Goal: Task Accomplishment & Management: Manage account settings

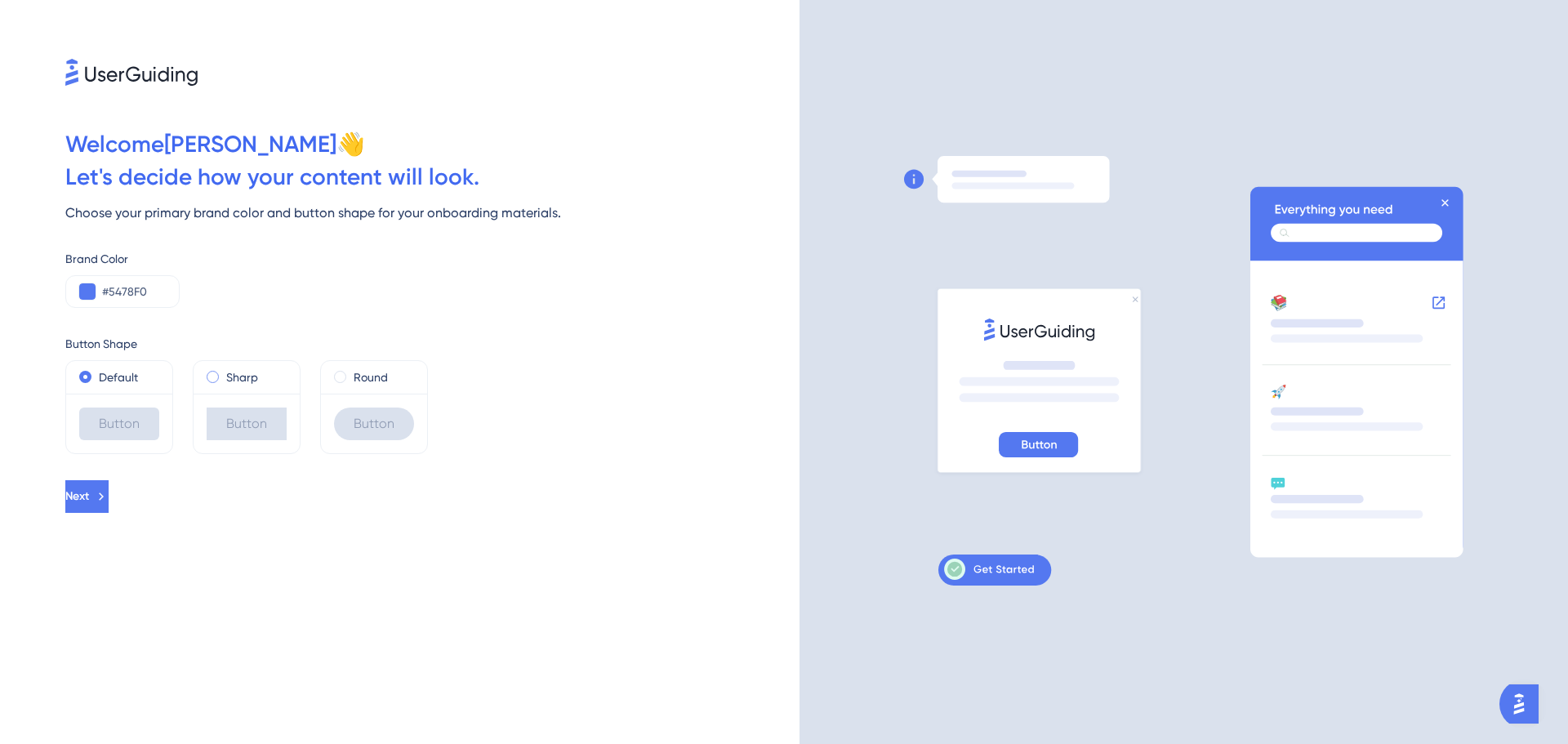
click at [248, 377] on label "Sharp" at bounding box center [242, 378] width 32 height 20
click at [136, 379] on label "Default" at bounding box center [118, 378] width 39 height 20
click at [354, 379] on label "Round" at bounding box center [370, 378] width 34 height 20
click at [205, 378] on div "Sharp" at bounding box center [247, 377] width 106 height 32
click at [213, 373] on span at bounding box center [212, 377] width 12 height 12
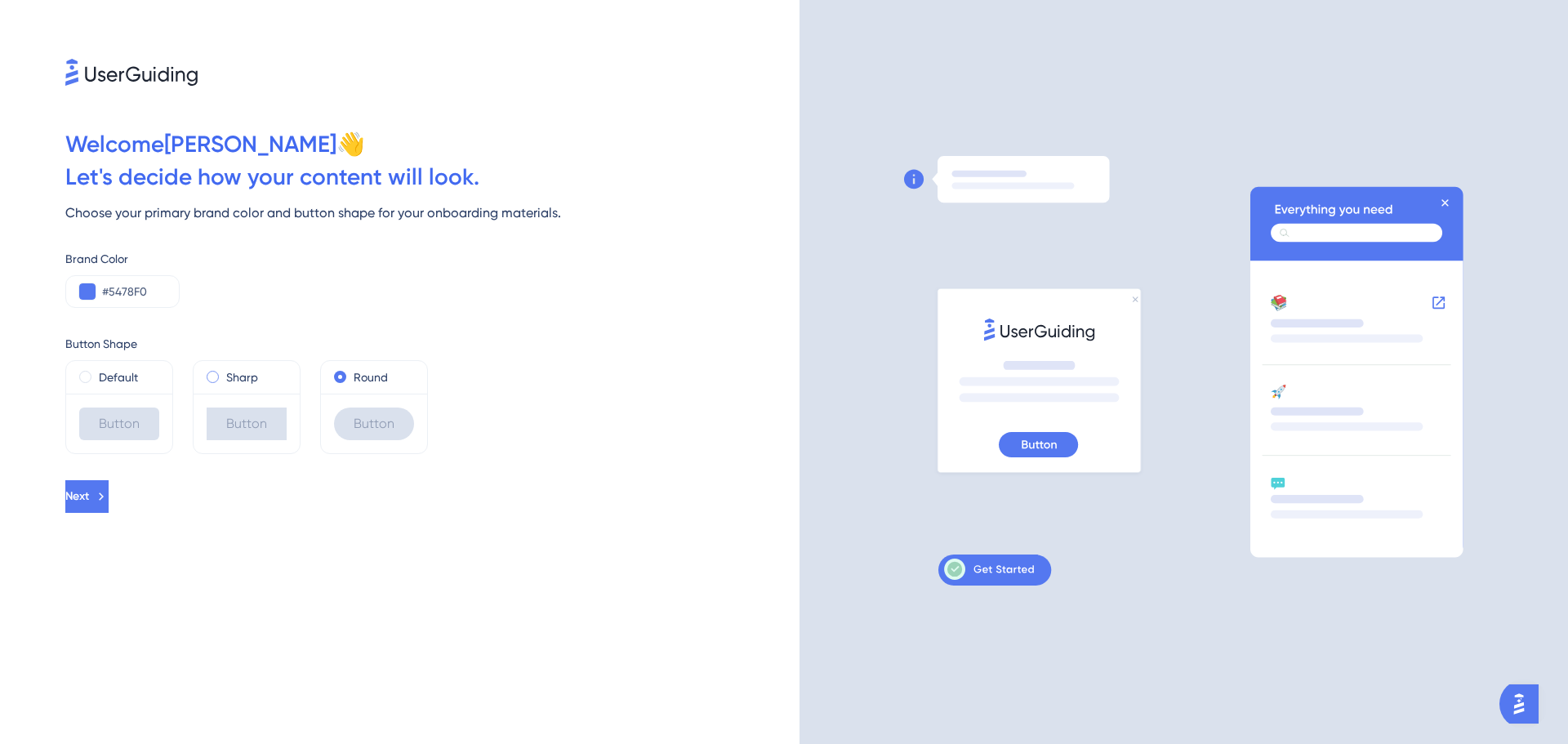
click at [224, 374] on input "radio" at bounding box center [224, 374] width 0 height 0
click at [118, 370] on label "Default" at bounding box center [118, 378] width 39 height 20
click at [89, 505] on span "Next" at bounding box center [77, 497] width 23 height 20
